Goal: Task Accomplishment & Management: Manage account settings

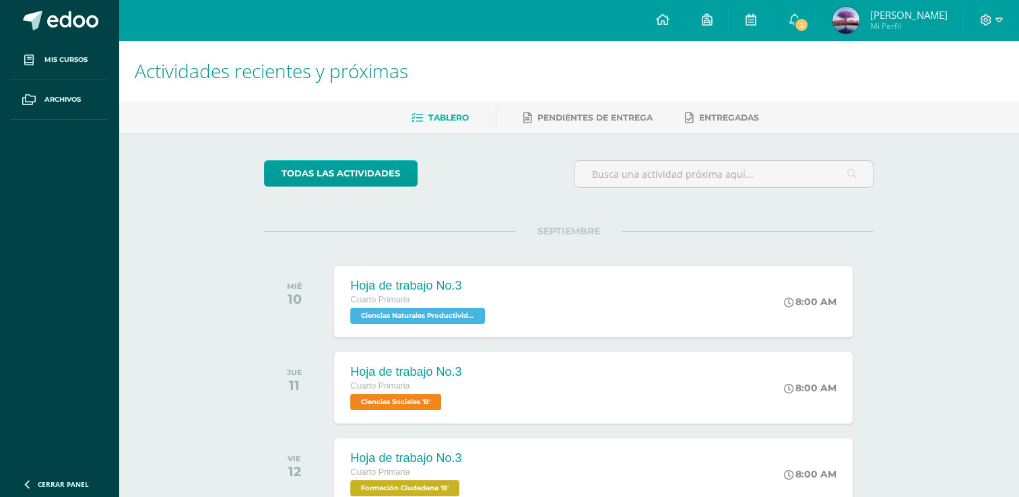
click at [743, 88] on h1 "Actividades recientes y próximas" at bounding box center [569, 70] width 868 height 61
click at [805, 19] on link "2" at bounding box center [793, 20] width 43 height 40
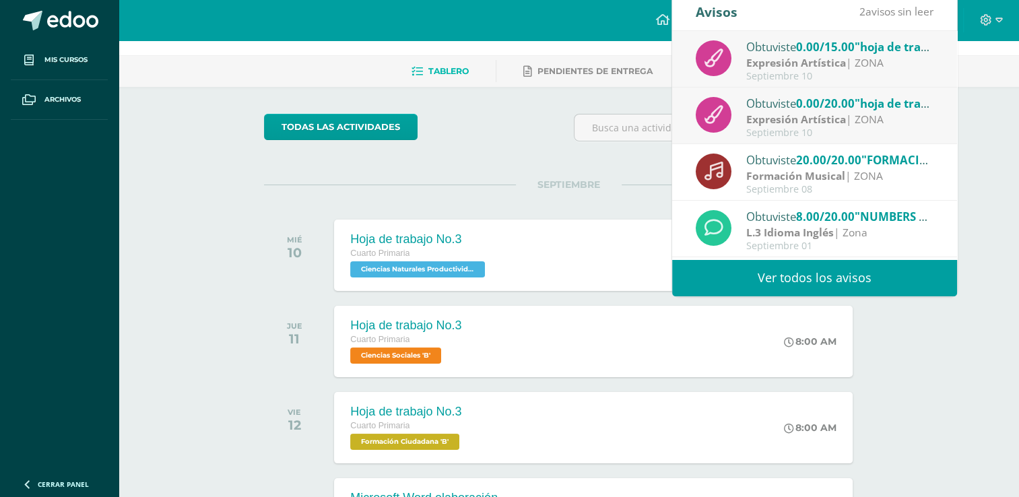
scroll to position [67, 0]
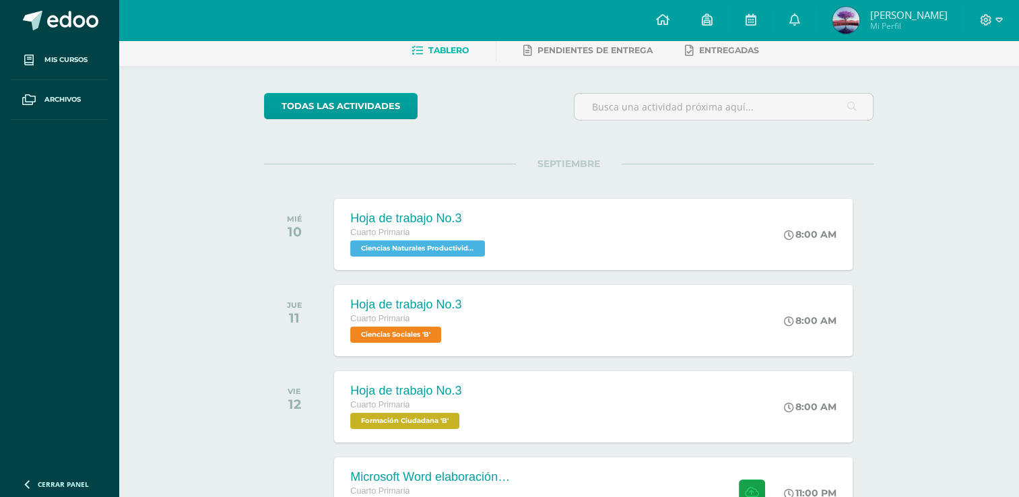
click at [1005, 32] on div at bounding box center [991, 20] width 55 height 40
click at [984, 14] on icon at bounding box center [986, 20] width 12 height 12
click at [944, 95] on span "Cerrar sesión" at bounding box center [955, 91] width 61 height 13
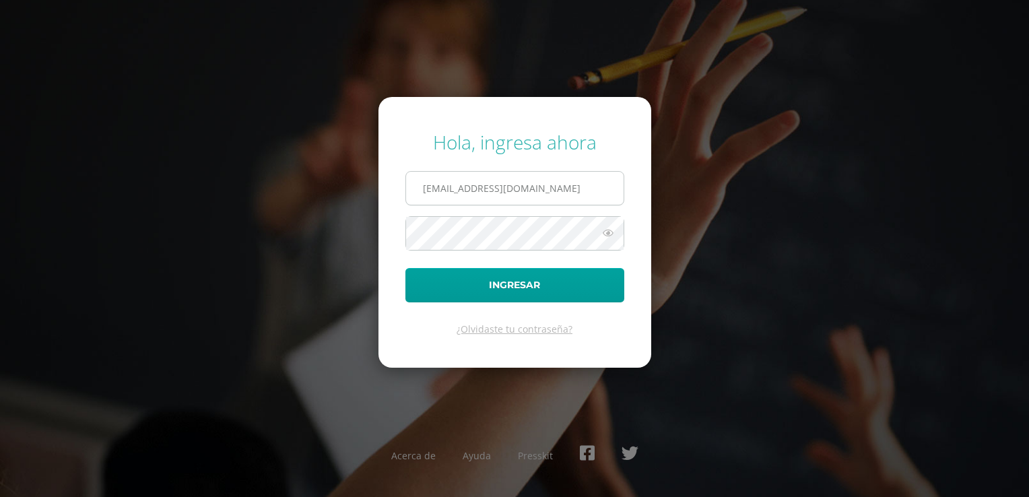
click at [495, 197] on input "2021051@laestrella.edu.gt" at bounding box center [515, 188] width 218 height 33
type input "40@laestrella.edu.gt"
click at [506, 282] on button "Ingresar" at bounding box center [514, 285] width 219 height 34
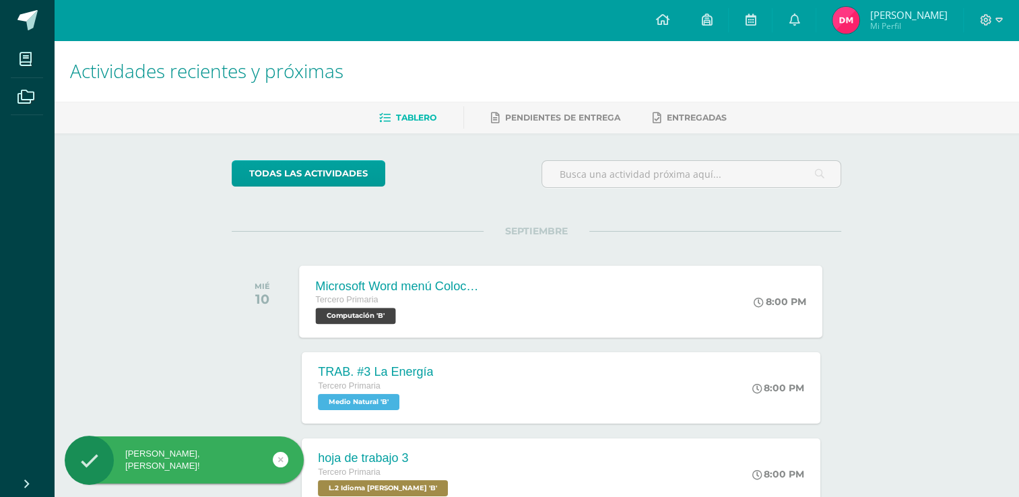
click at [447, 295] on div "Tercero Primaria" at bounding box center [397, 300] width 163 height 15
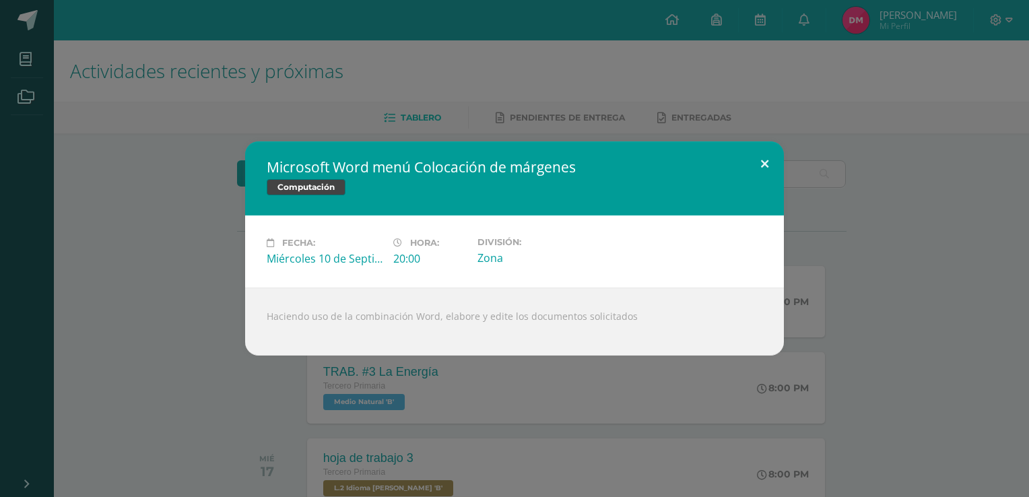
click at [768, 156] on button at bounding box center [765, 164] width 38 height 46
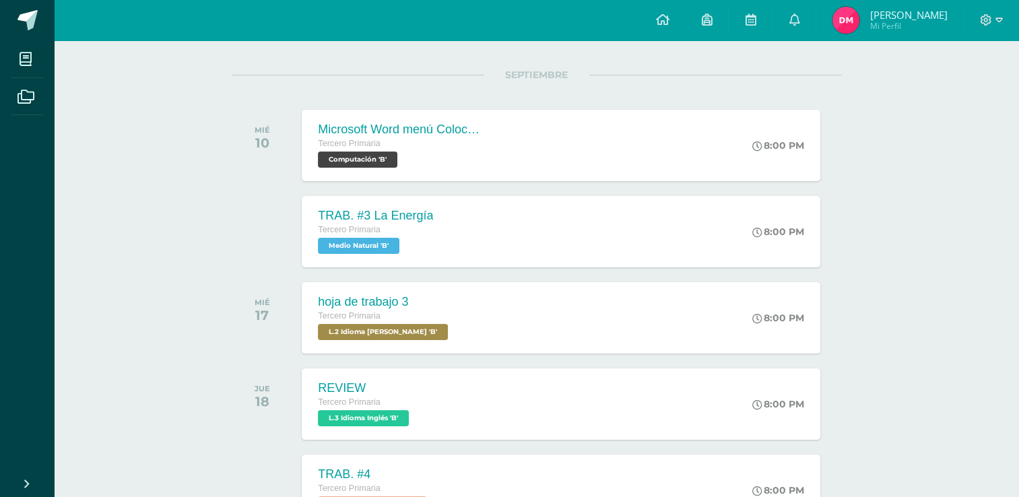
scroll to position [202, 0]
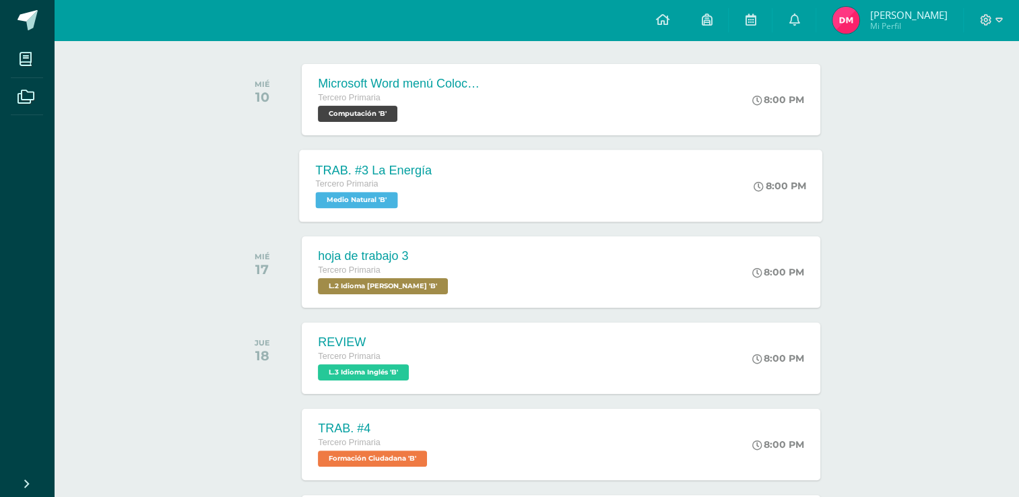
click at [418, 185] on div "Tercero Primaria" at bounding box center [374, 184] width 117 height 15
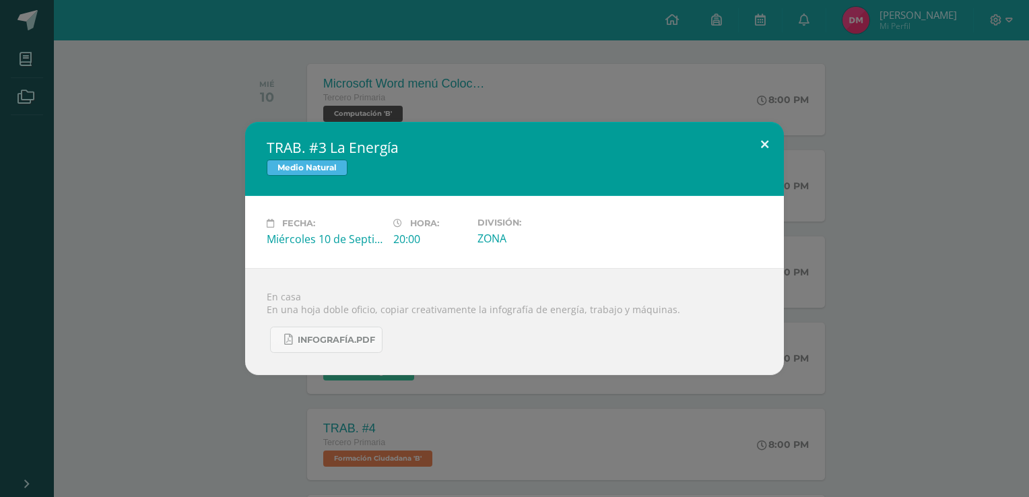
click at [760, 143] on button at bounding box center [765, 145] width 38 height 46
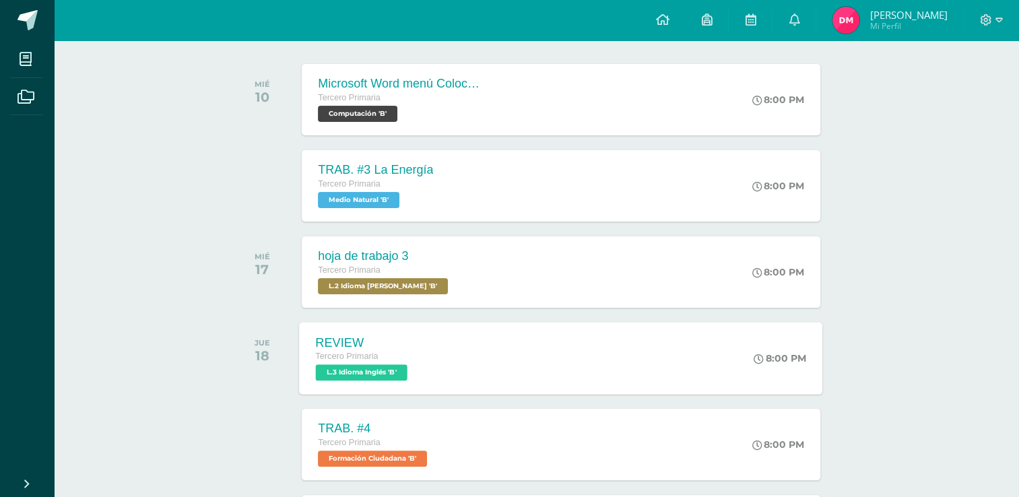
click at [383, 357] on div "Tercero Primaria" at bounding box center [363, 357] width 95 height 15
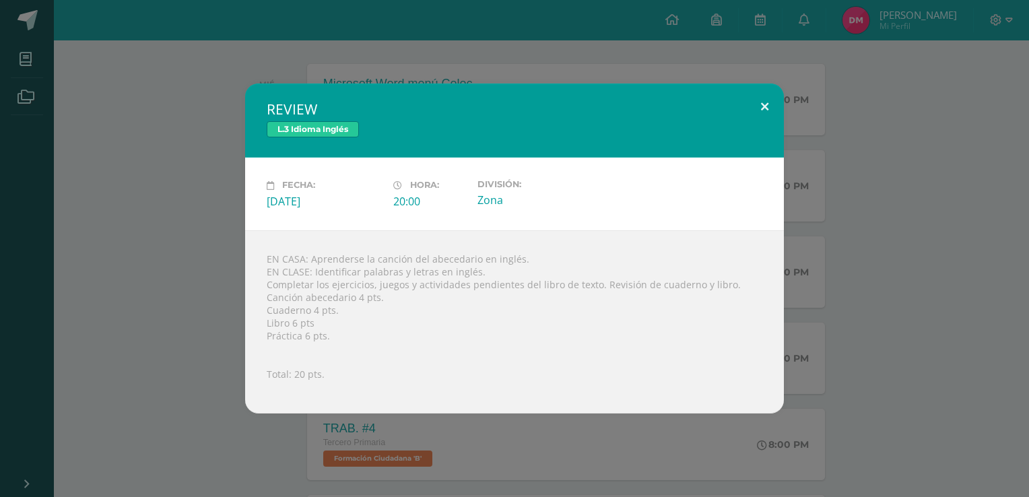
click at [762, 104] on button at bounding box center [765, 107] width 38 height 46
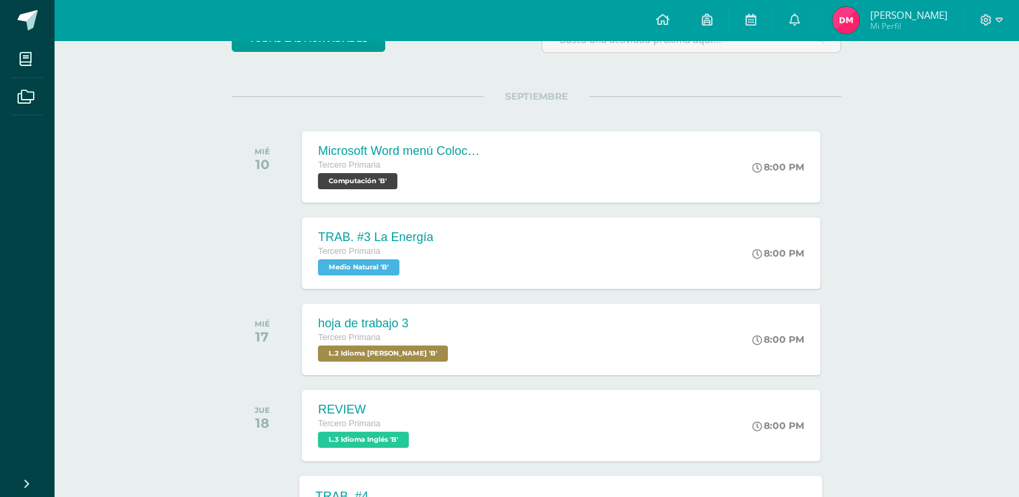
scroll to position [0, 0]
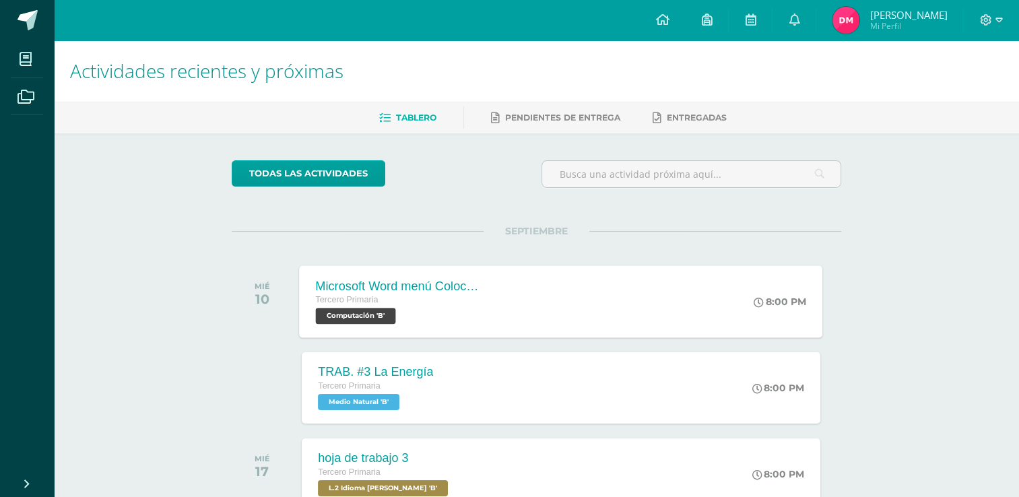
click at [354, 294] on div "Tercero Primaria" at bounding box center [397, 300] width 163 height 15
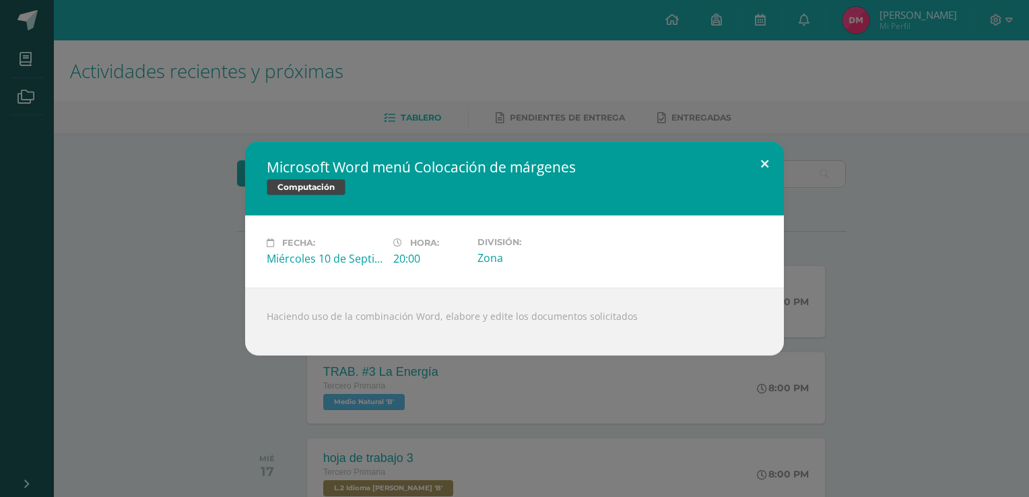
click at [767, 159] on button at bounding box center [765, 164] width 38 height 46
